Goal: Navigation & Orientation: Find specific page/section

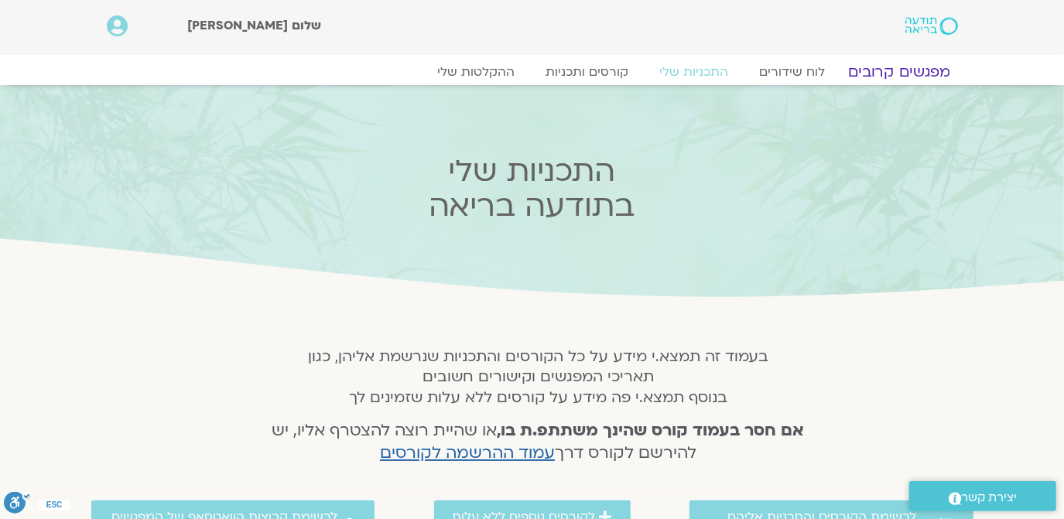
click at [910, 67] on link "מפגשים קרובים" at bounding box center [899, 72] width 140 height 19
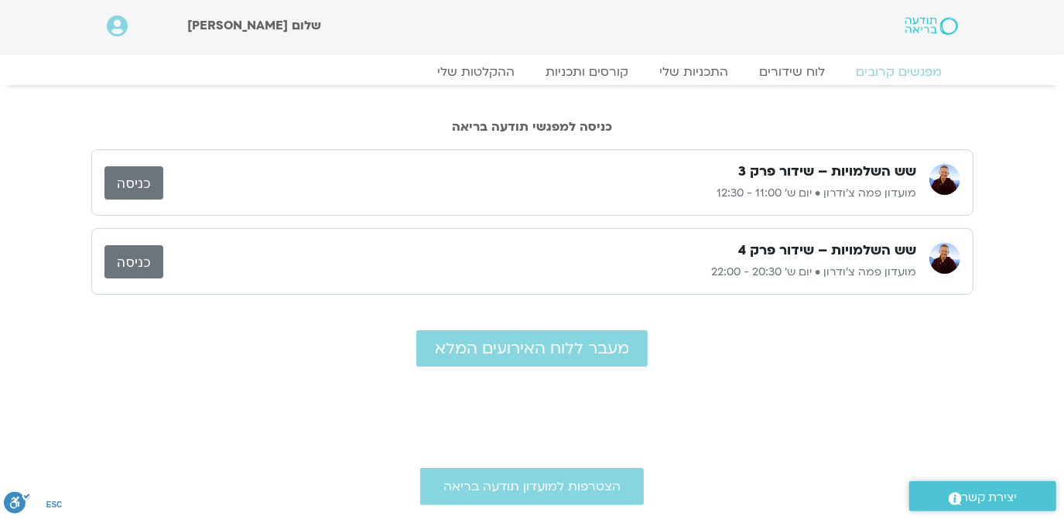
click at [129, 259] on link "כניסה" at bounding box center [134, 261] width 59 height 33
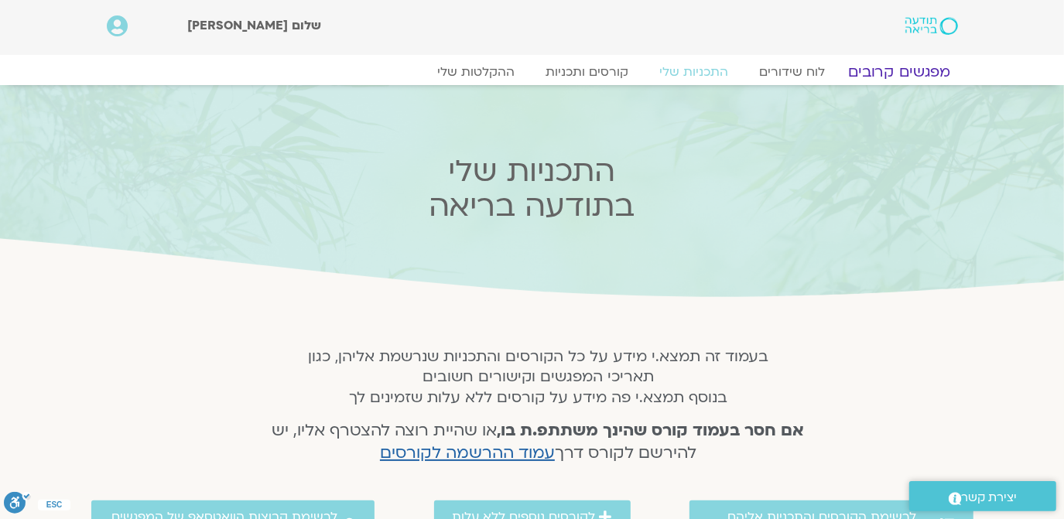
click at [902, 73] on link "מפגשים קרובים" at bounding box center [899, 72] width 140 height 19
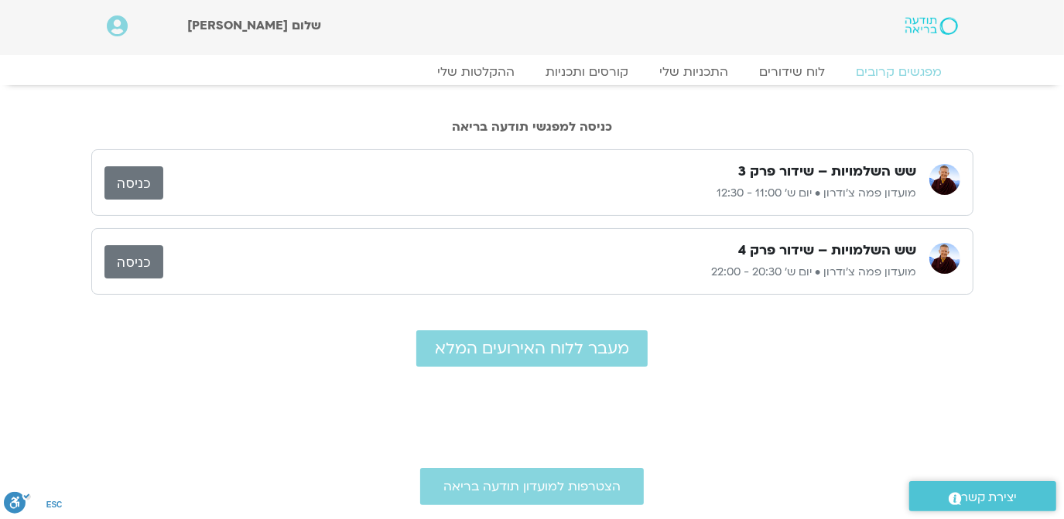
click at [132, 177] on link "כניסה" at bounding box center [134, 182] width 59 height 33
